Goal: Transaction & Acquisition: Purchase product/service

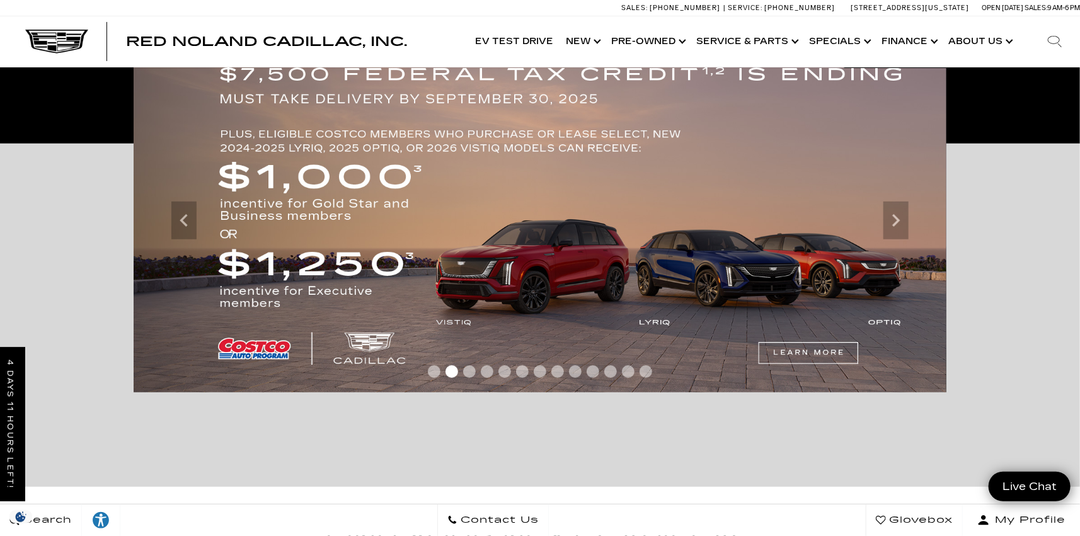
scroll to position [210, 0]
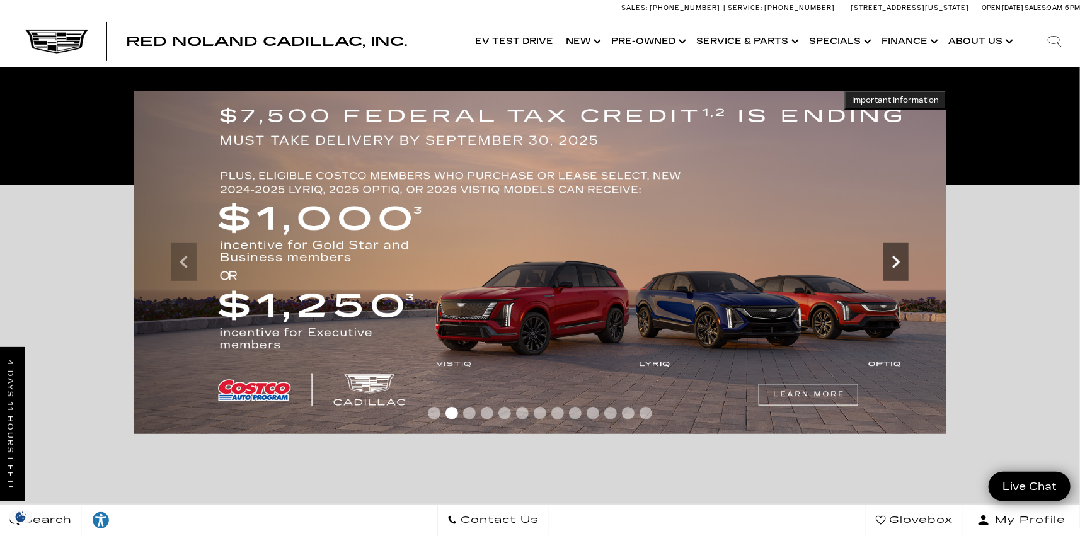
click at [893, 253] on icon "Next" at bounding box center [895, 261] width 25 height 25
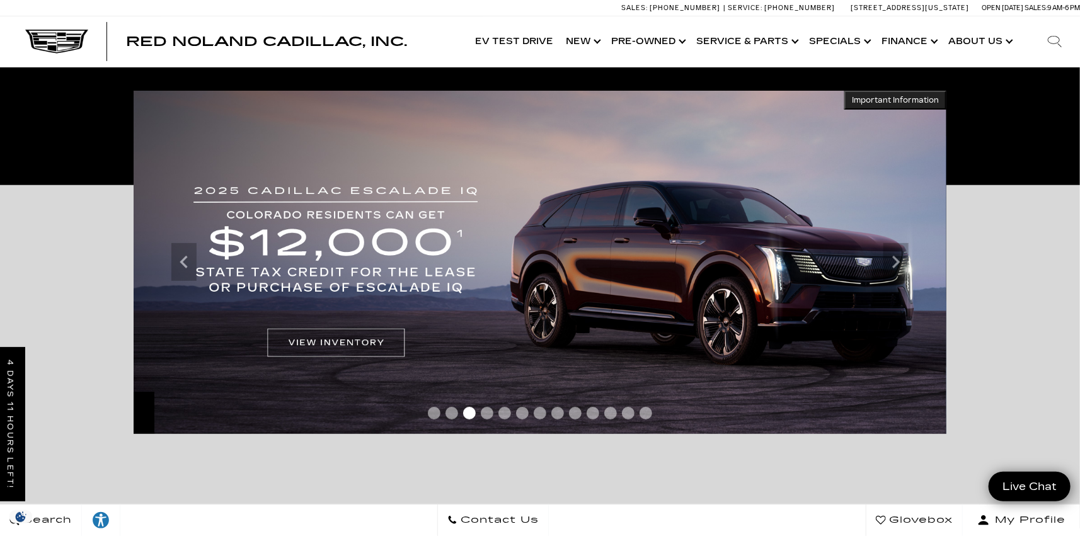
click at [244, 279] on img at bounding box center [540, 262] width 813 height 343
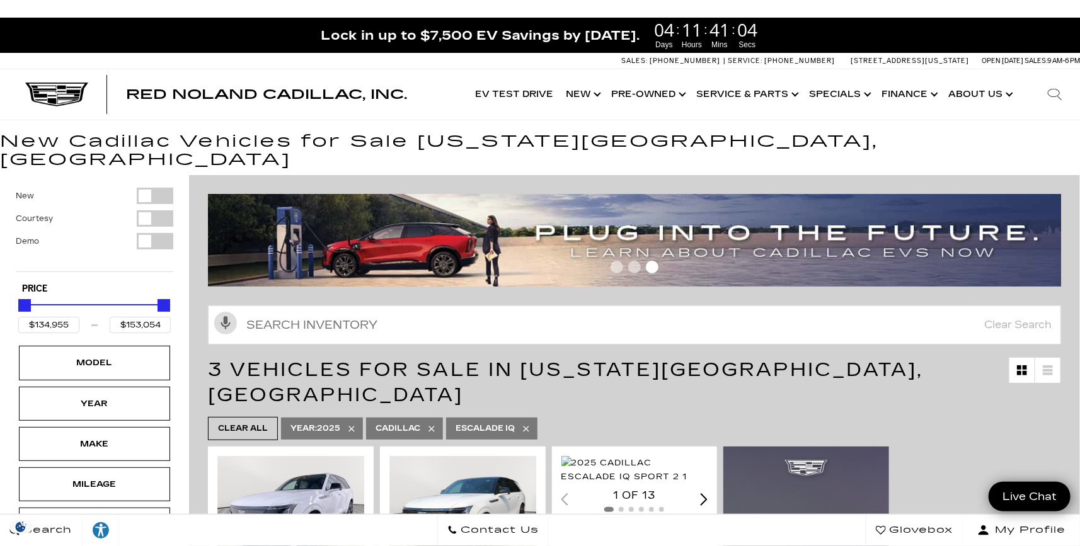
click at [664, 258] on div at bounding box center [634, 269] width 853 height 22
click at [640, 258] on div at bounding box center [634, 269] width 853 height 22
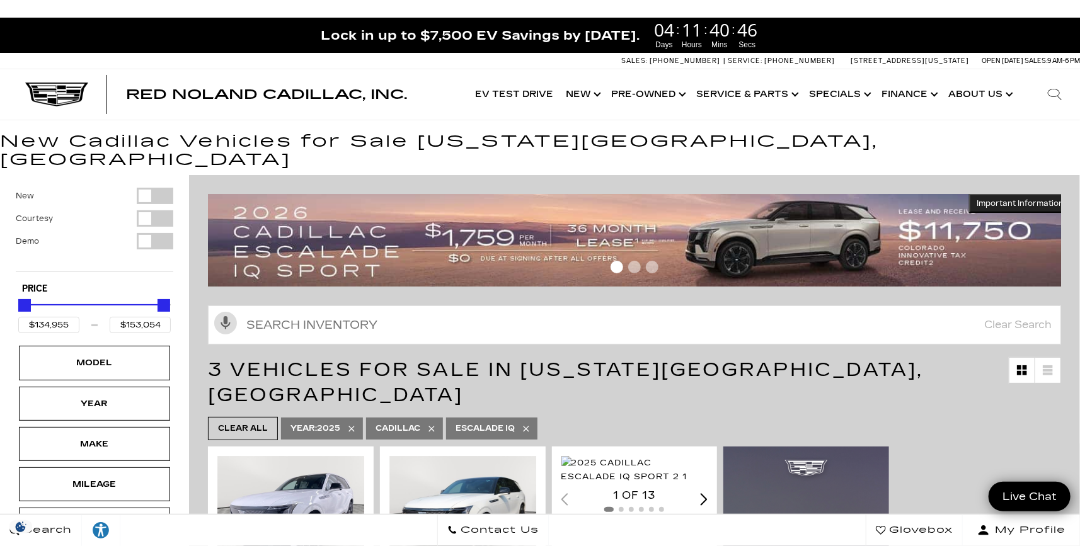
click at [1010, 198] on span "Important Information" at bounding box center [1019, 203] width 87 height 10
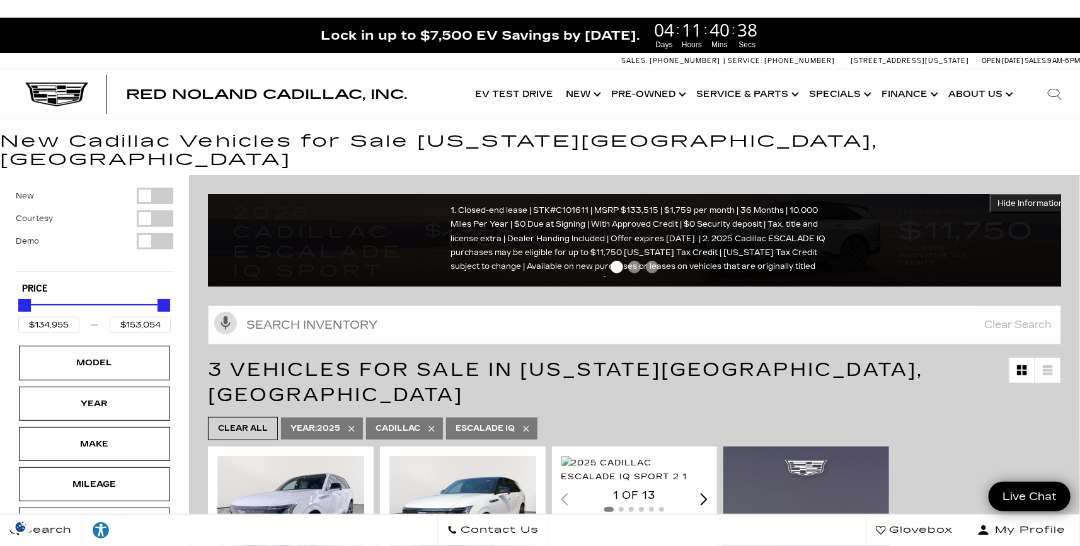
scroll to position [37, 0]
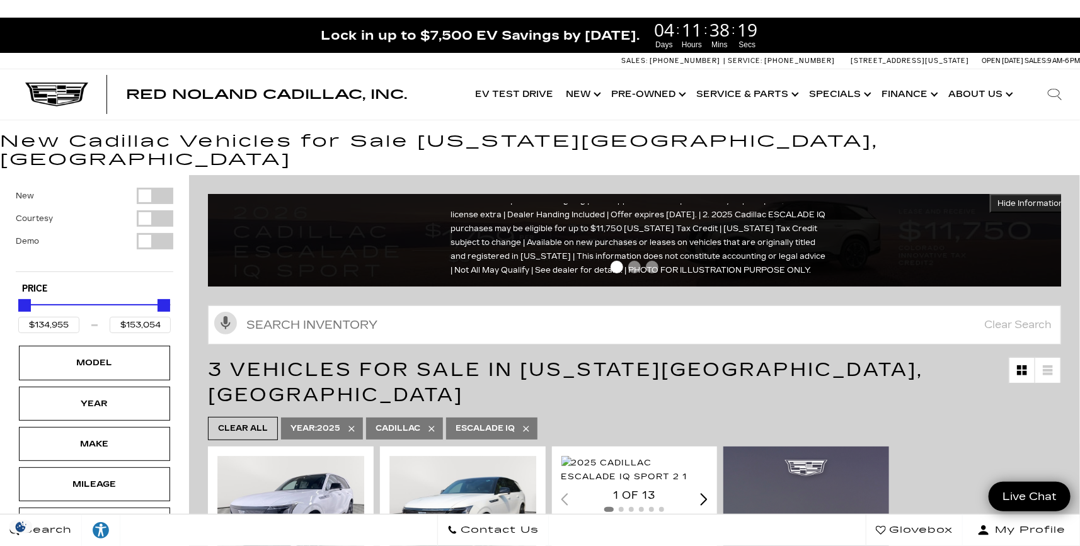
click at [618, 217] on div "1. Closed-end lease | STK#C101611 | MSRP $133,515 | $1,759 per month | 36 Month…" at bounding box center [639, 240] width 378 height 74
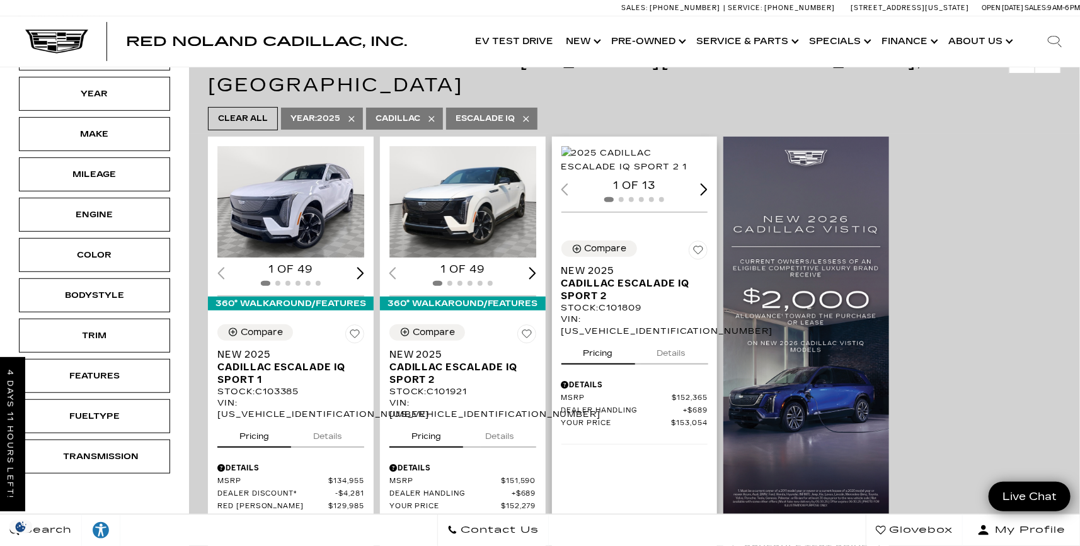
scroll to position [0, 0]
